Goal: Information Seeking & Learning: Compare options

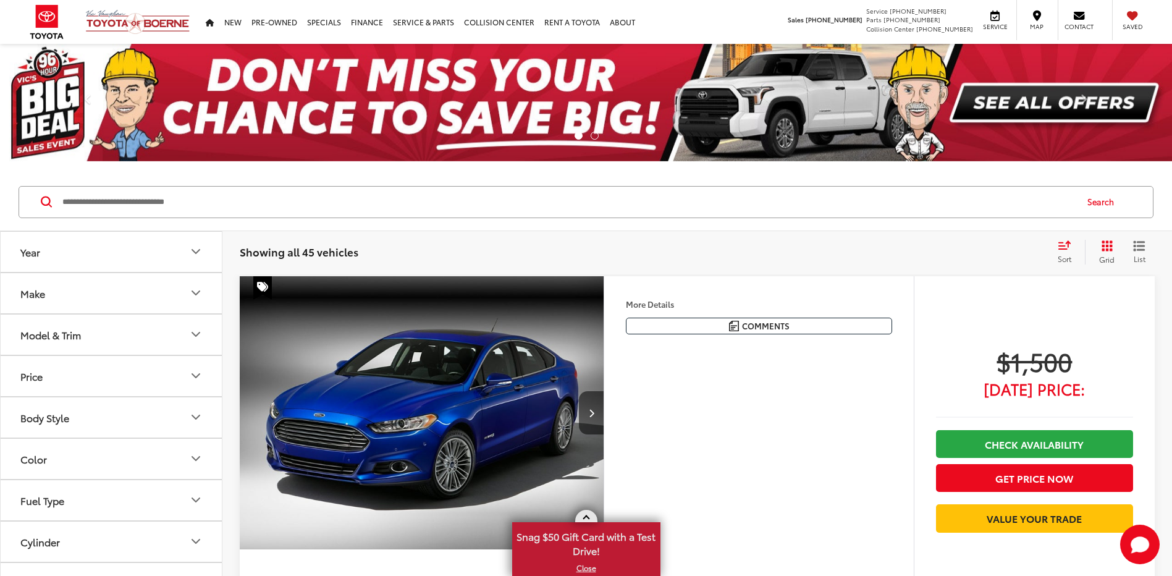
scroll to position [309, 0]
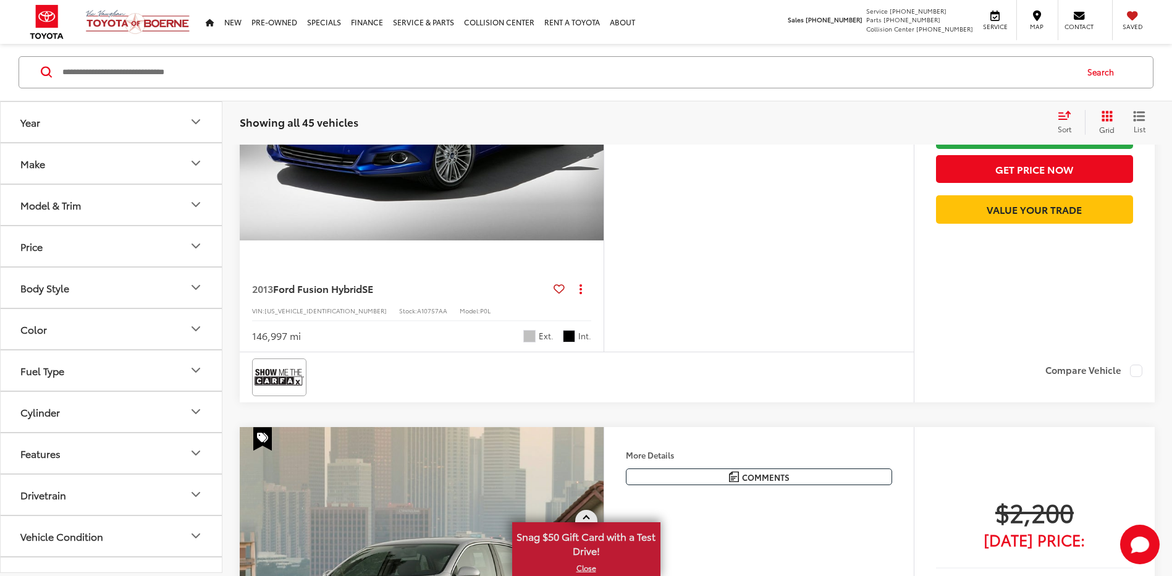
click at [589, 515] on link at bounding box center [586, 516] width 22 height 12
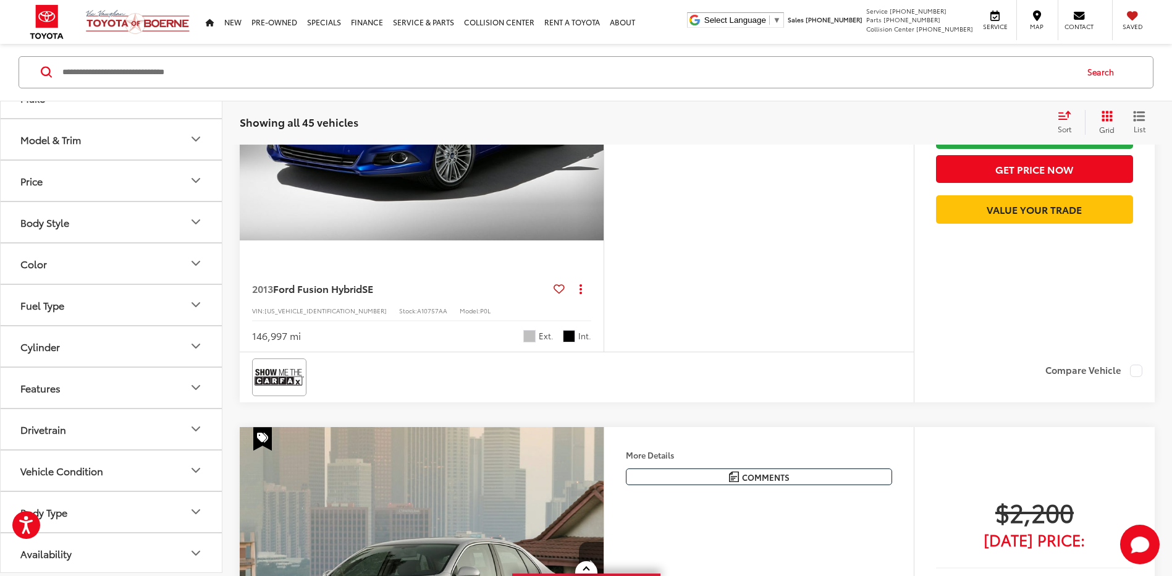
scroll to position [0, 0]
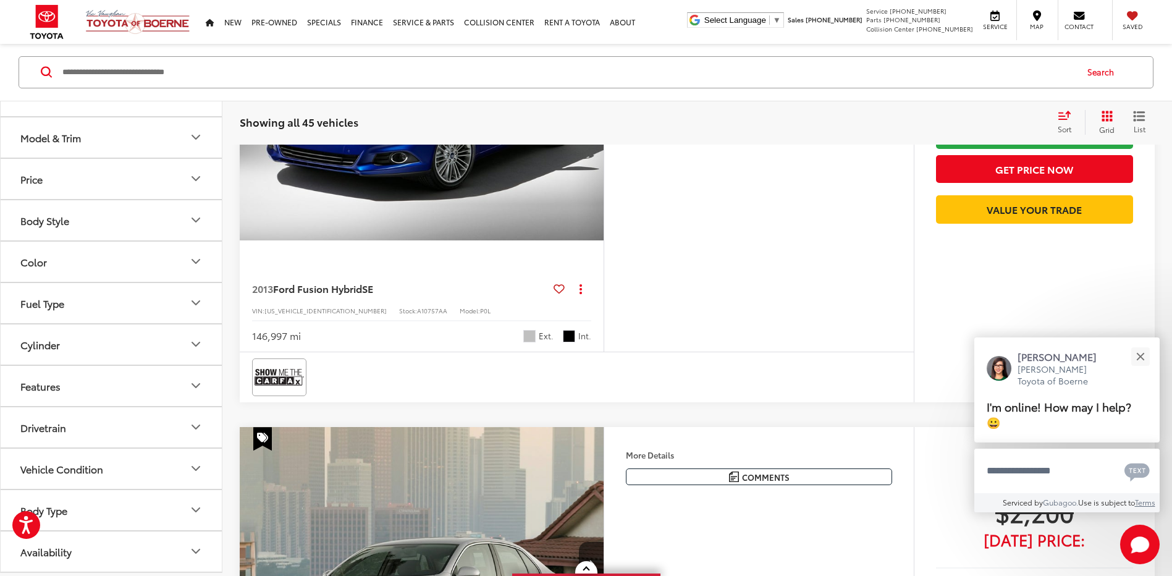
click at [106, 141] on button "Model & Trim" at bounding box center [112, 137] width 222 height 40
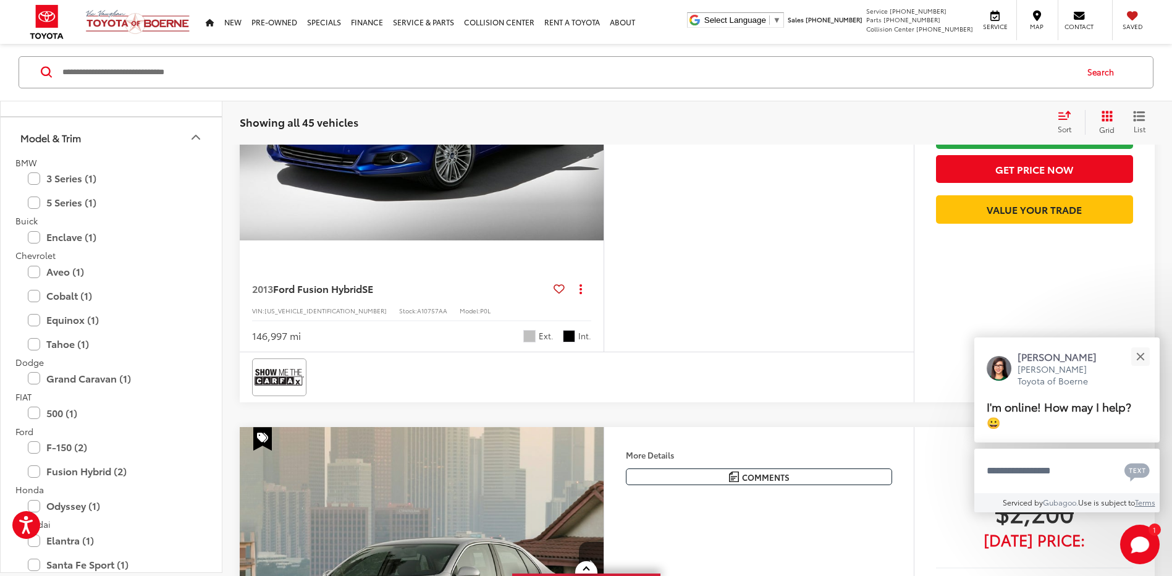
scroll to position [250, 0]
click at [35, 349] on label "Tahoe (1)" at bounding box center [111, 344] width 167 height 22
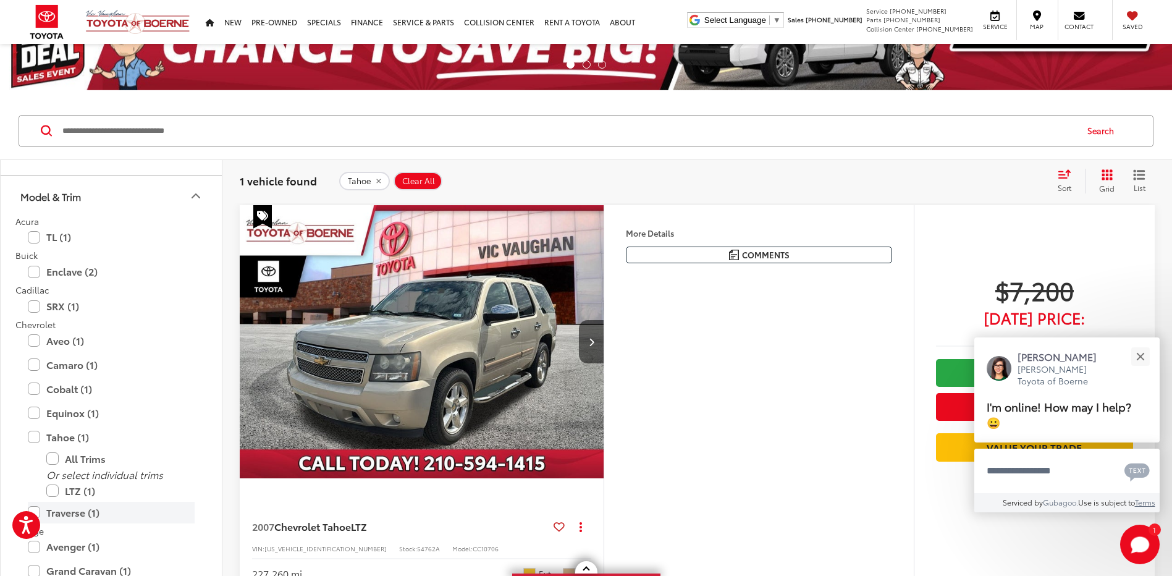
scroll to position [130, 0]
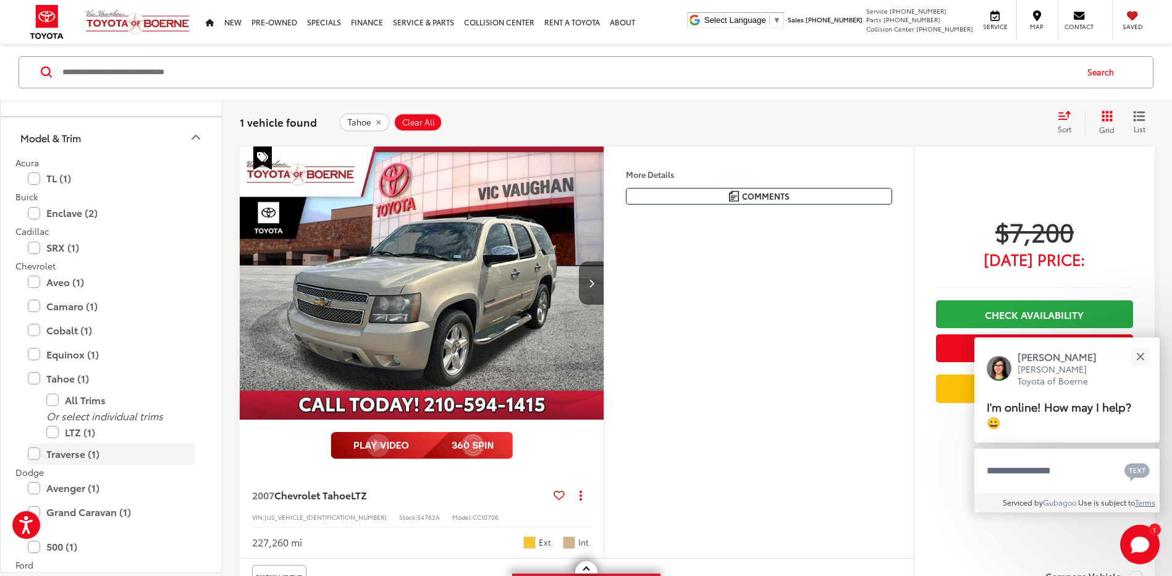
click at [31, 449] on label "Traverse (1)" at bounding box center [111, 454] width 167 height 22
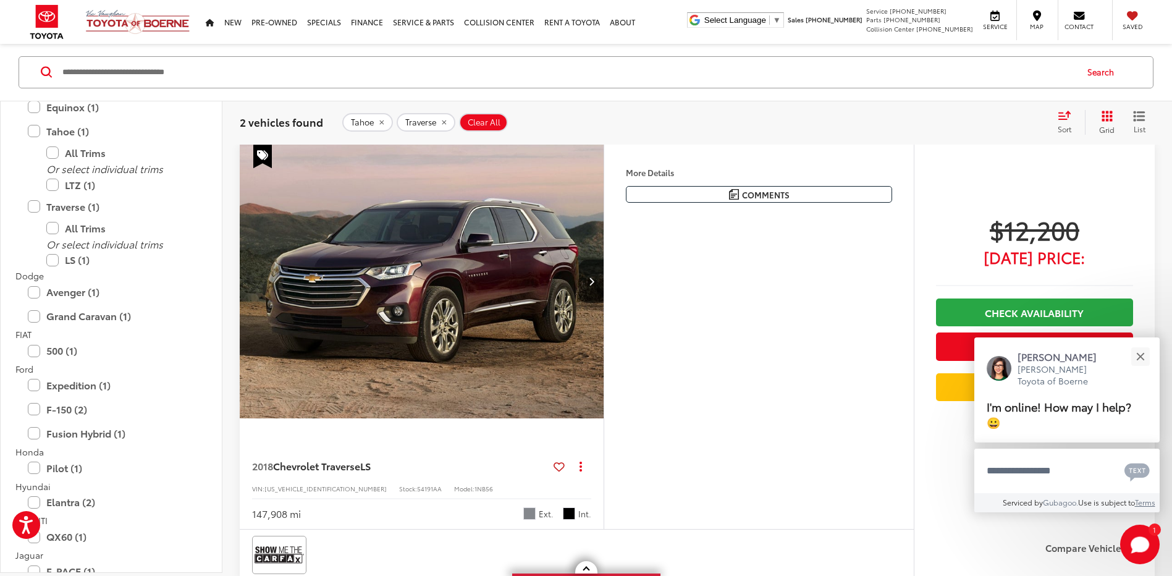
scroll to position [624, 0]
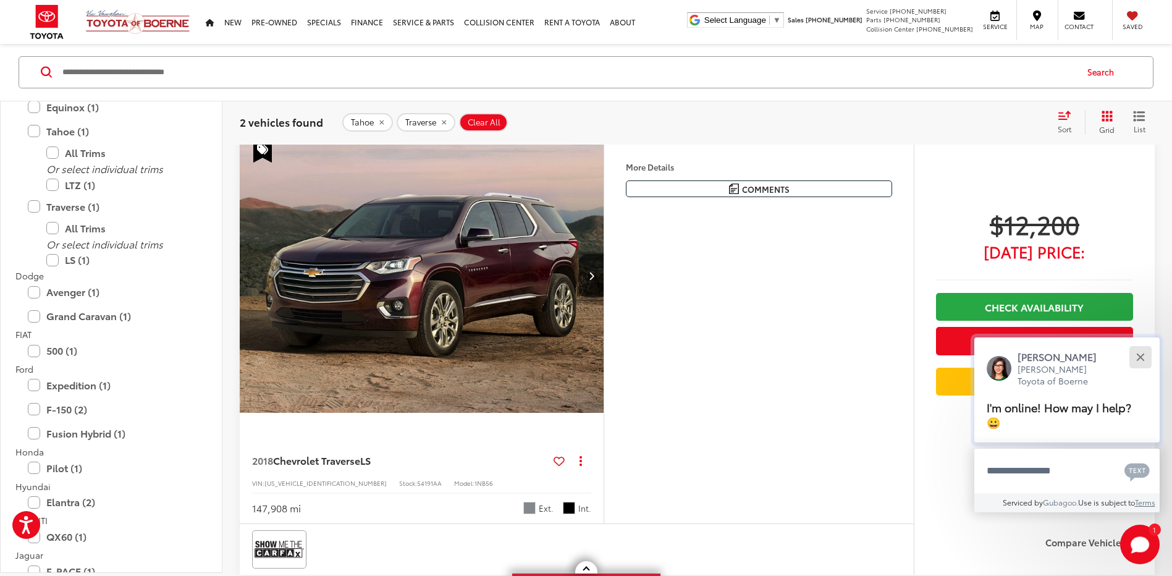
click at [1134, 356] on button "Close" at bounding box center [1140, 357] width 27 height 27
